Goal: Information Seeking & Learning: Check status

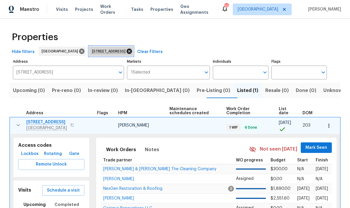
click at [133, 51] on icon at bounding box center [129, 51] width 6 height 6
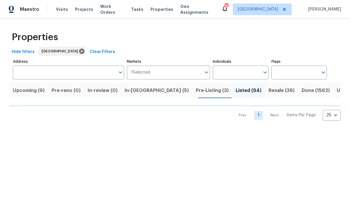
click at [30, 93] on span "Upcoming (9)" at bounding box center [29, 91] width 32 height 8
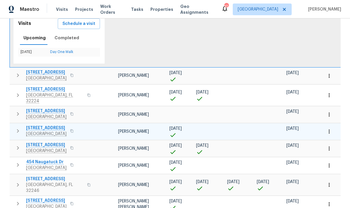
click at [65, 131] on span "Jacksonville, FL 32222" at bounding box center [46, 134] width 40 height 6
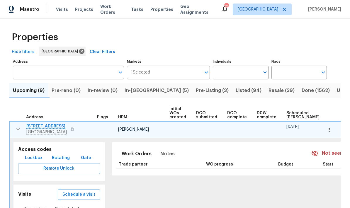
click at [196, 94] on span "Pre-Listing (3)" at bounding box center [212, 91] width 33 height 8
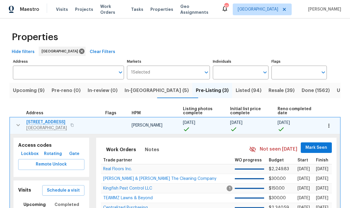
click at [83, 66] on input "Address" at bounding box center [64, 73] width 102 height 14
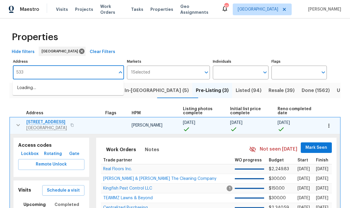
type input "5334"
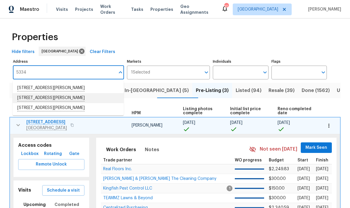
click at [50, 93] on li "5334 Mays Dr Jacksonville FL 32209" at bounding box center [68, 98] width 111 height 10
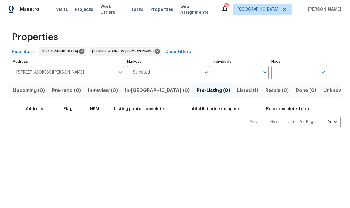
click at [234, 95] on button "Listed (1)" at bounding box center [248, 90] width 28 height 15
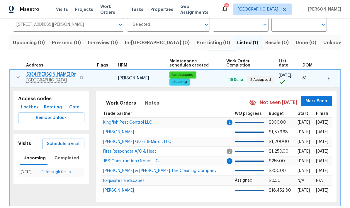
scroll to position [47, 0]
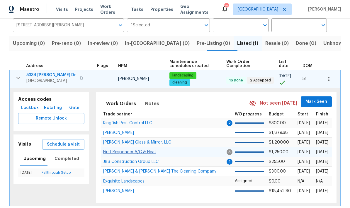
click at [154, 154] on span "First Responder A/C & Heat" at bounding box center [129, 152] width 53 height 4
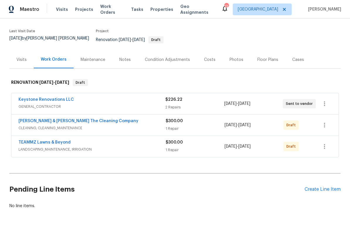
scroll to position [22, 0]
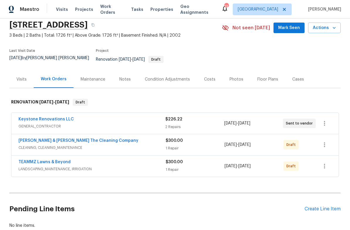
click at [127, 77] on div "Notes" at bounding box center [124, 80] width 11 height 6
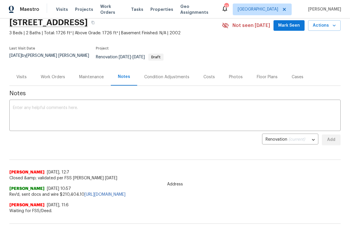
scroll to position [17, 0]
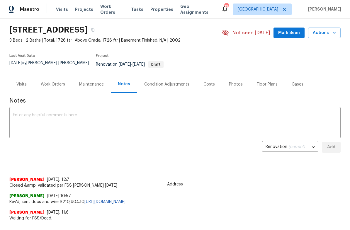
click at [303, 76] on div "Cases" at bounding box center [298, 84] width 26 height 17
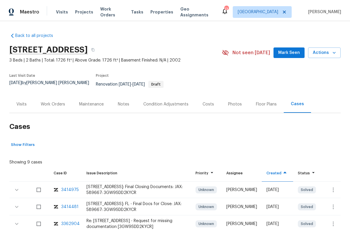
scroll to position [14, 0]
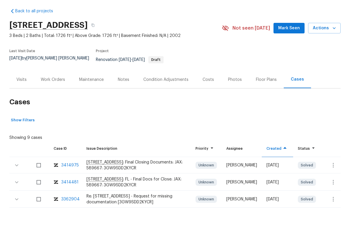
click at [183, 182] on div "[STREET_ADDRESS] : Final Closing Documents: JAX: 589667: 3GW9SDD2KYCR" at bounding box center [137, 188] width 100 height 12
click at [161, 182] on div "[STREET_ADDRESS] : Final Closing Documents: JAX: 589667: 3GW9SDD2KYCR" at bounding box center [137, 188] width 100 height 12
click at [310, 185] on span "Solved" at bounding box center [307, 188] width 17 height 6
click at [334, 185] on icon "button" at bounding box center [333, 187] width 1 height 5
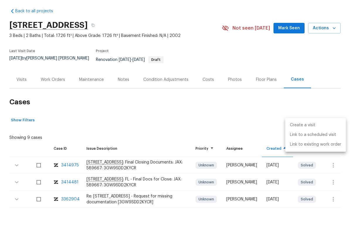
click at [257, 105] on div at bounding box center [175, 115] width 350 height 230
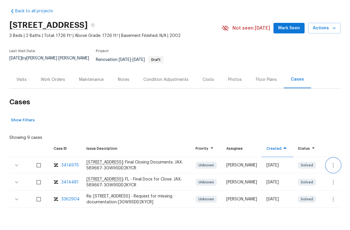
scroll to position [0, 0]
